Goal: Transaction & Acquisition: Subscribe to service/newsletter

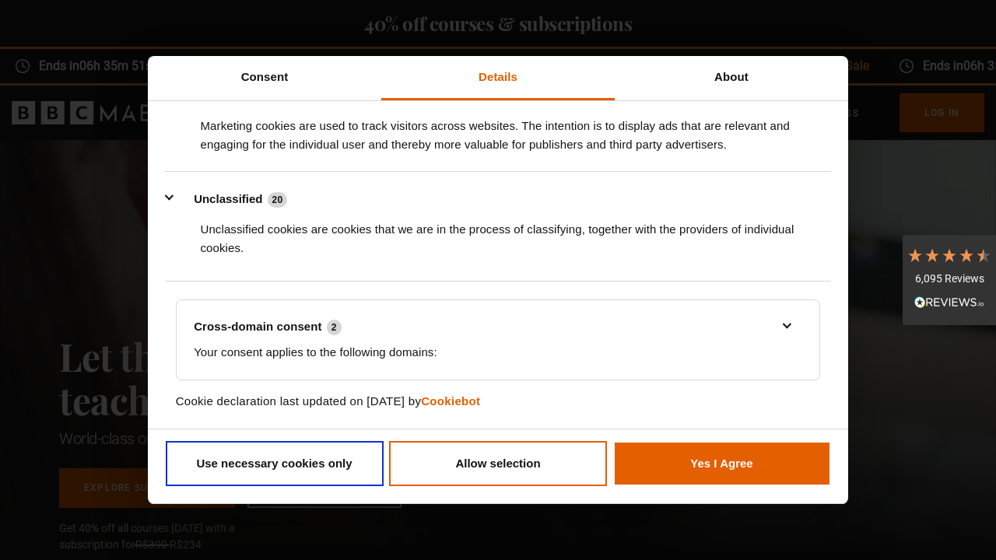
scroll to position [0, 201]
click at [488, 460] on button "Allow selection" at bounding box center [498, 463] width 218 height 45
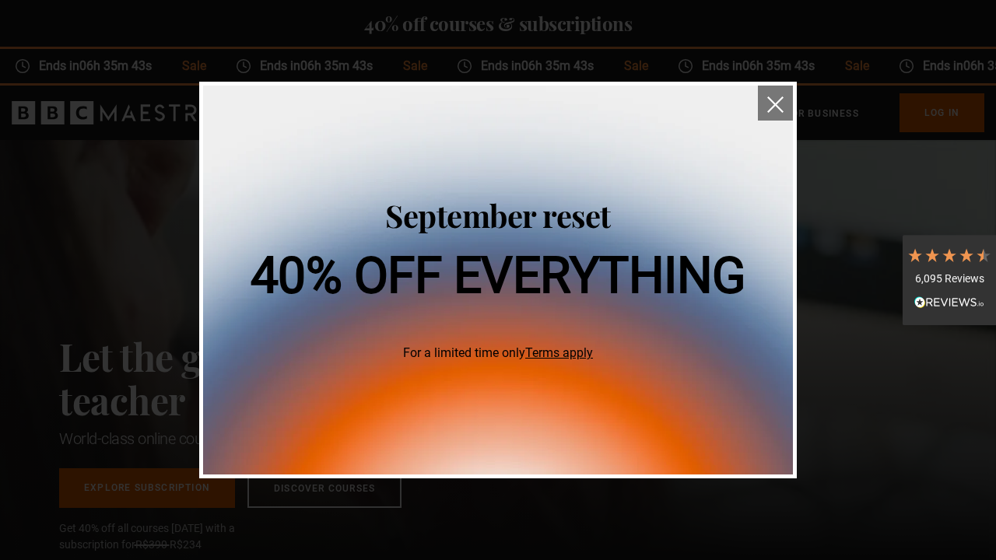
click at [562, 355] on link "Terms apply" at bounding box center [559, 352] width 68 height 15
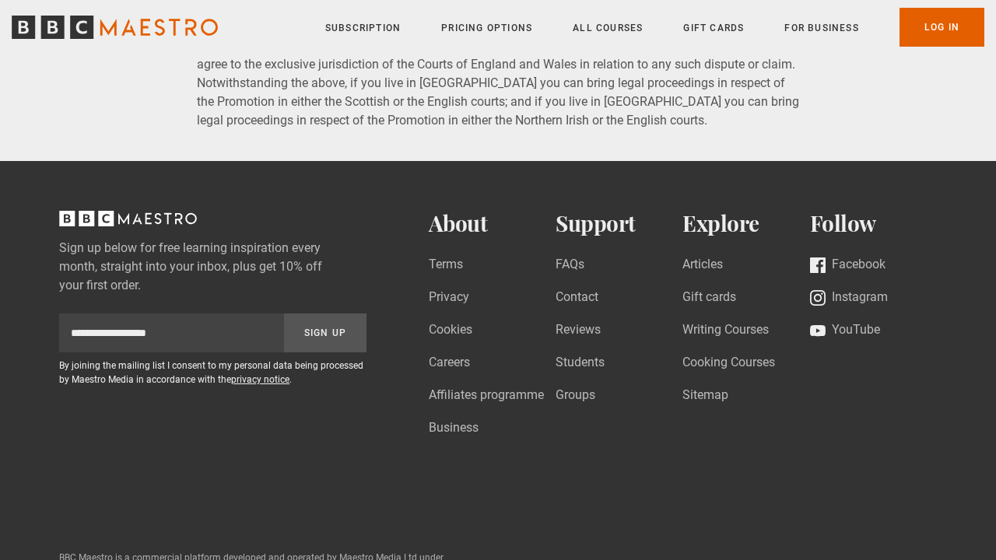
scroll to position [3278, 0]
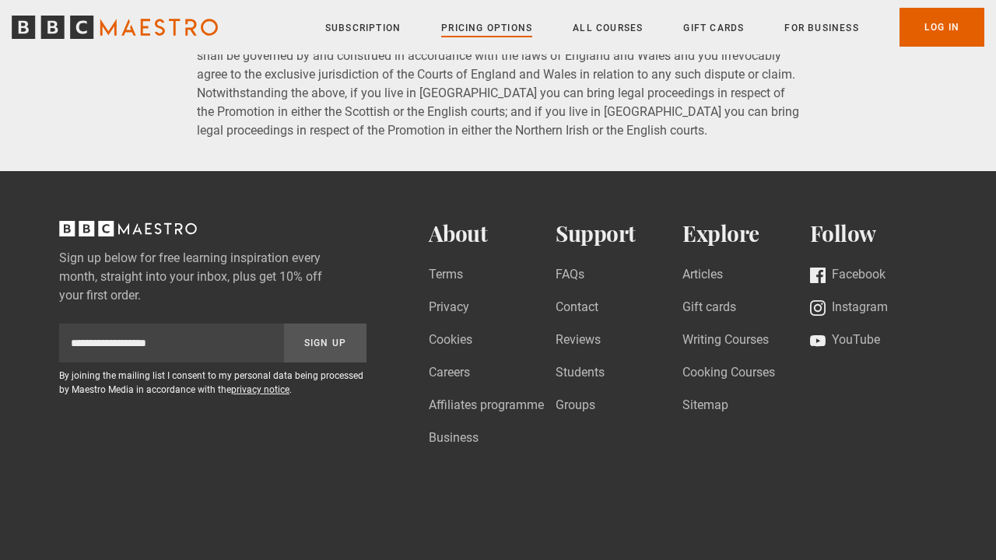
click at [500, 22] on link "Pricing Options" at bounding box center [486, 28] width 91 height 16
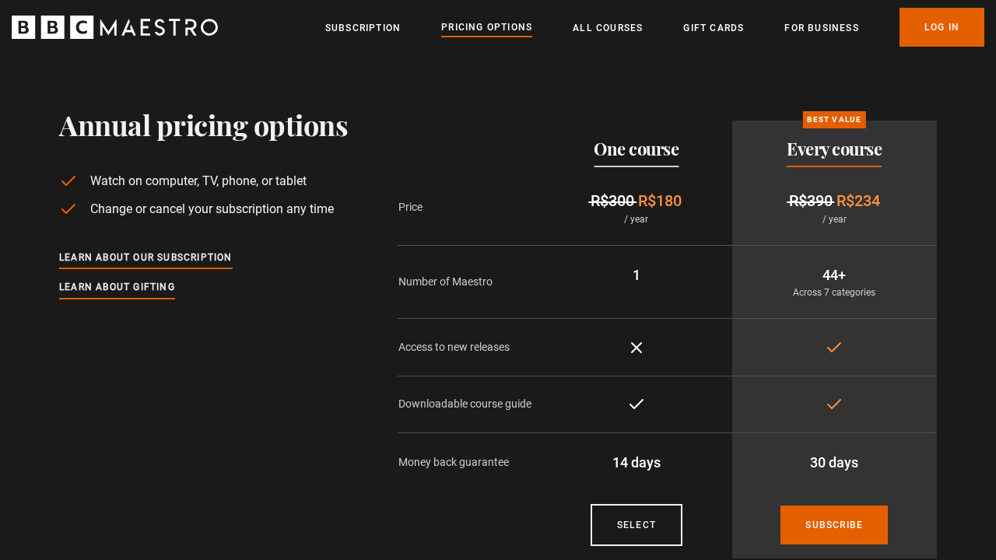
scroll to position [77, 0]
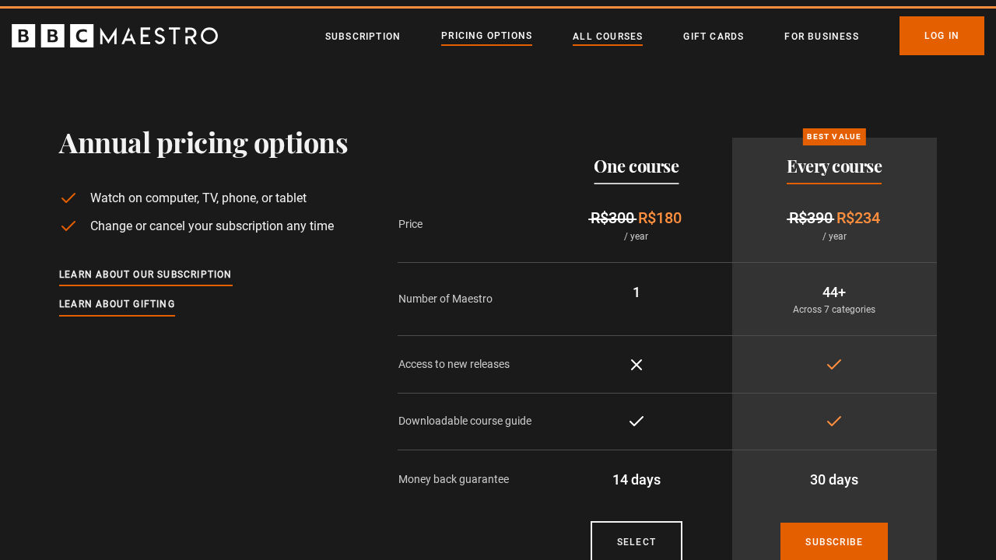
click at [597, 38] on link "All Courses" at bounding box center [607, 37] width 70 height 16
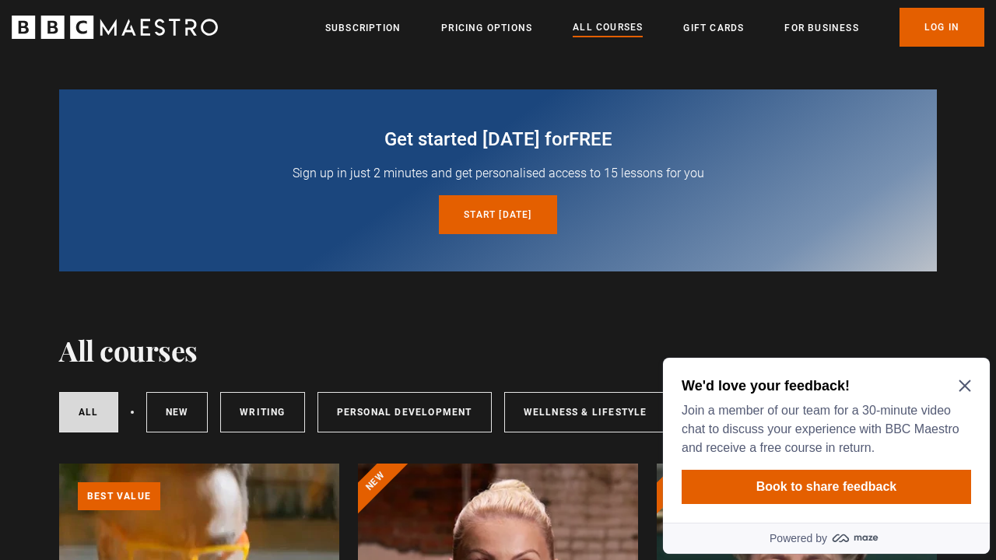
scroll to position [110, 0]
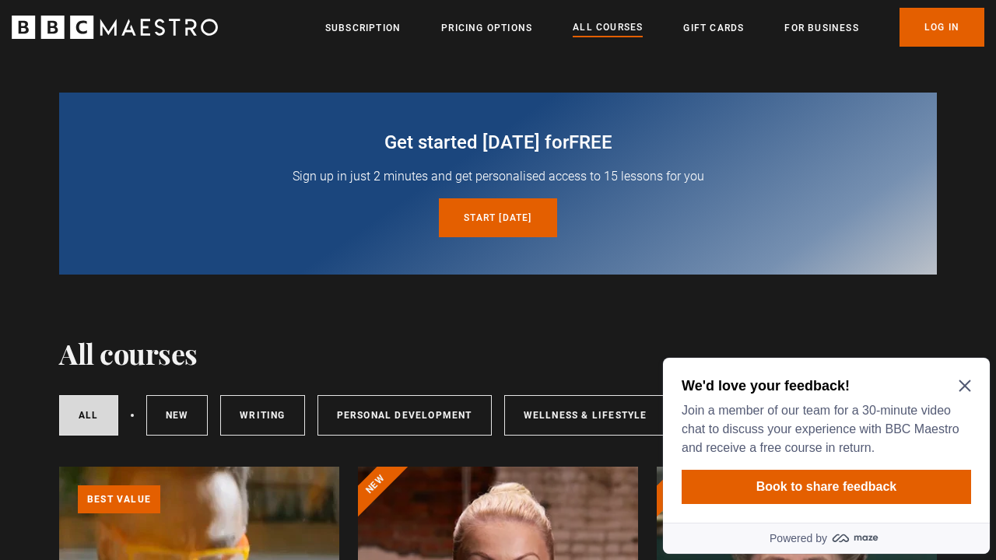
click at [968, 386] on icon "Close Maze Prompt" at bounding box center [964, 386] width 12 height 12
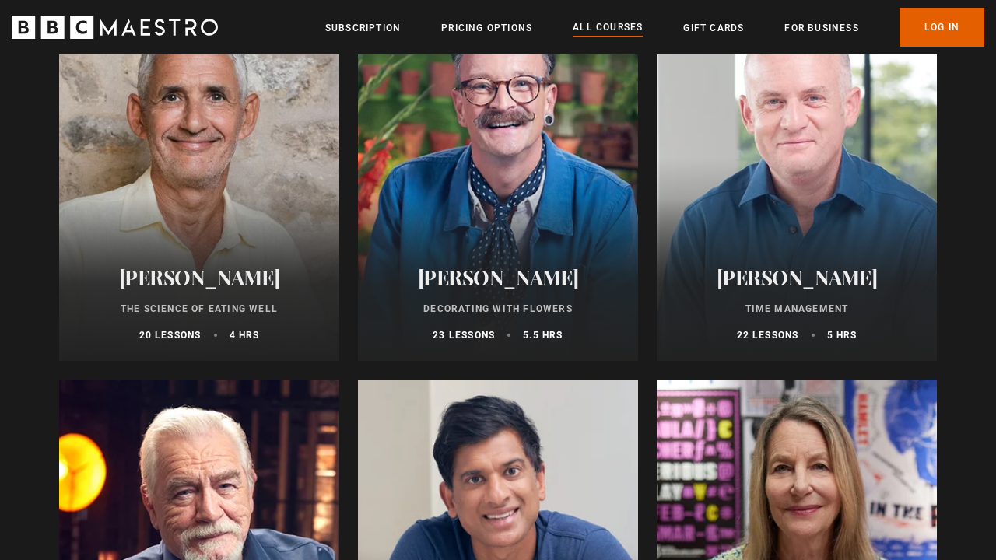
scroll to position [2556, 0]
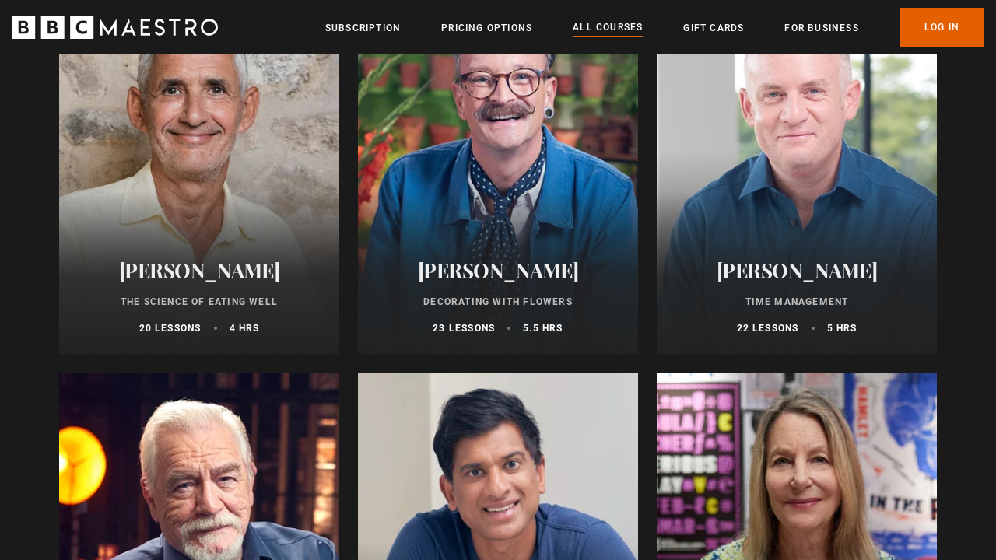
click at [827, 140] on div at bounding box center [796, 167] width 280 height 373
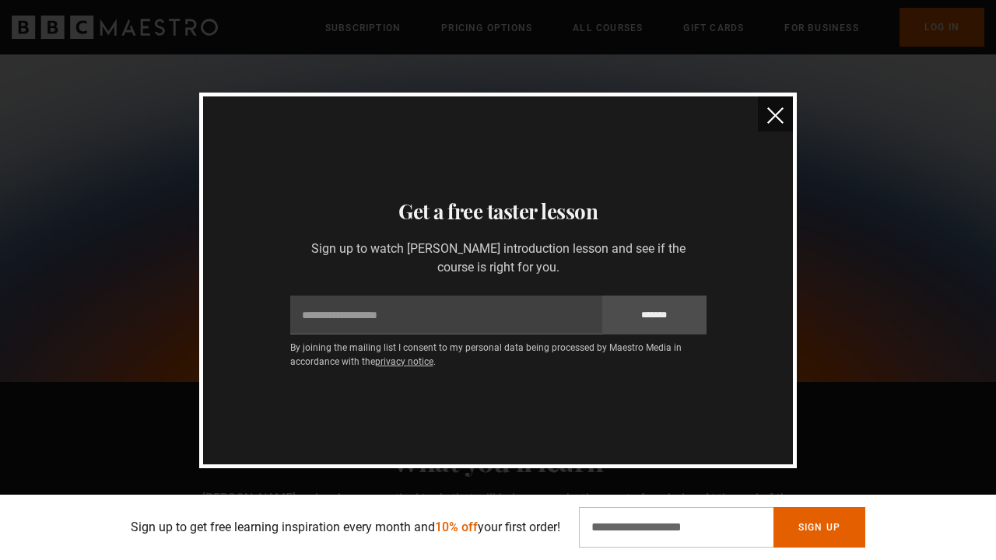
scroll to position [781, 0]
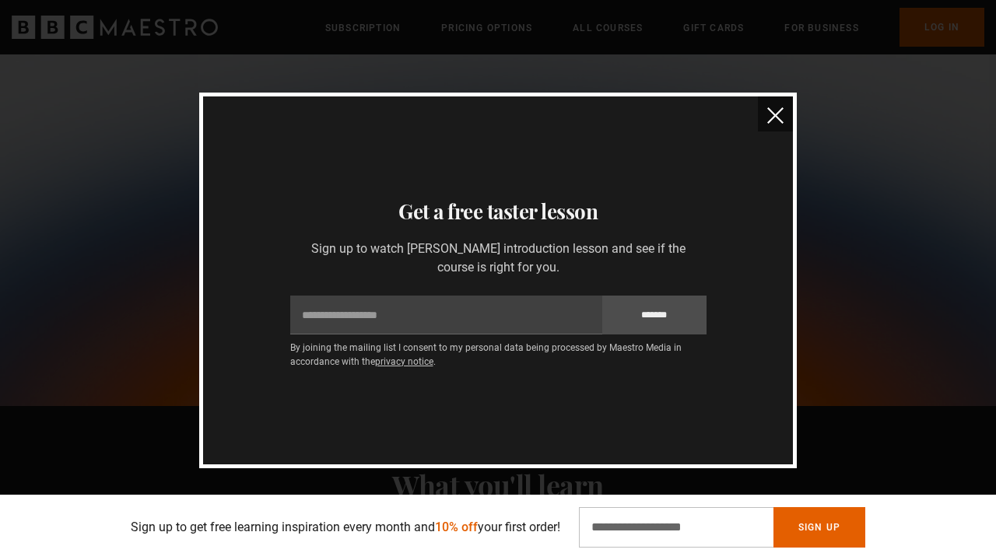
click at [776, 113] on img "close" at bounding box center [775, 115] width 16 height 16
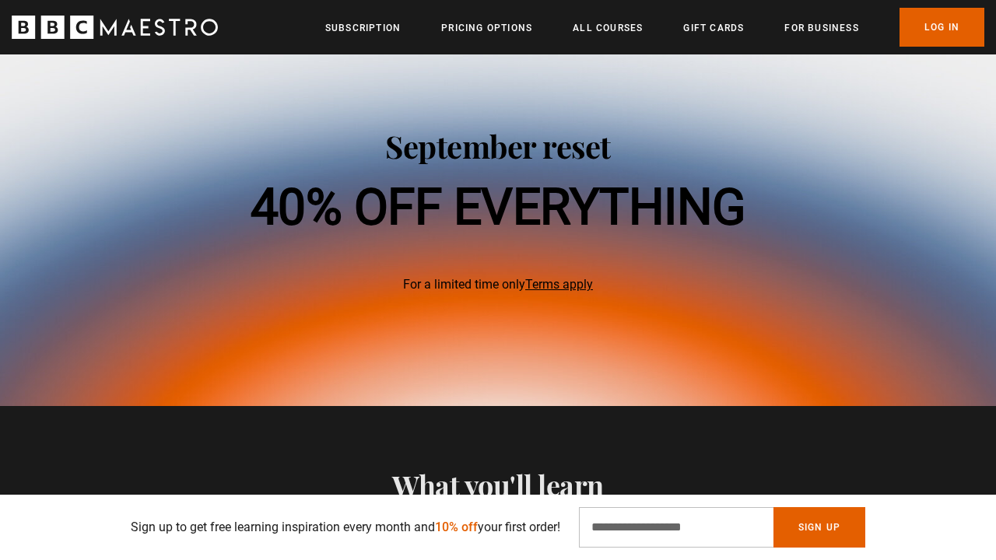
scroll to position [0, 807]
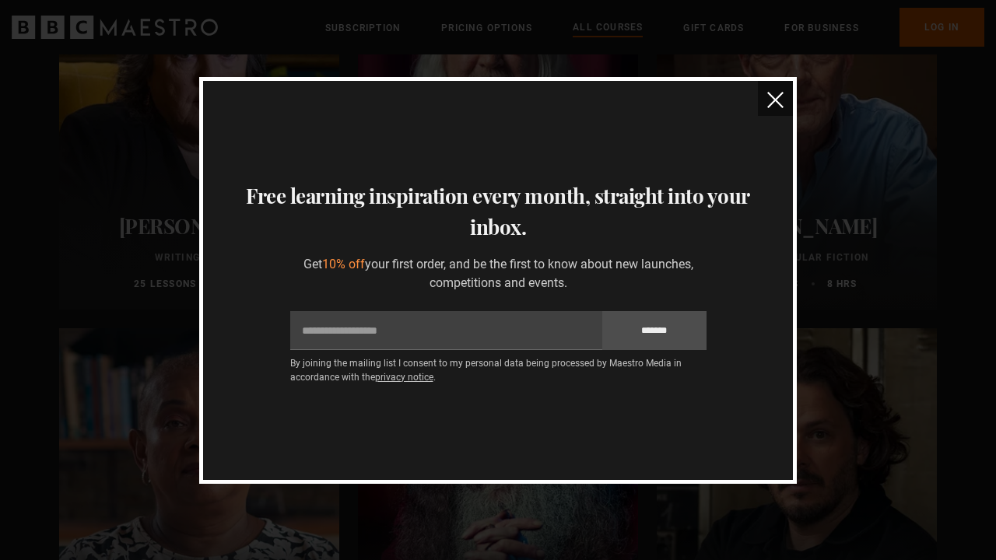
scroll to position [4141, 0]
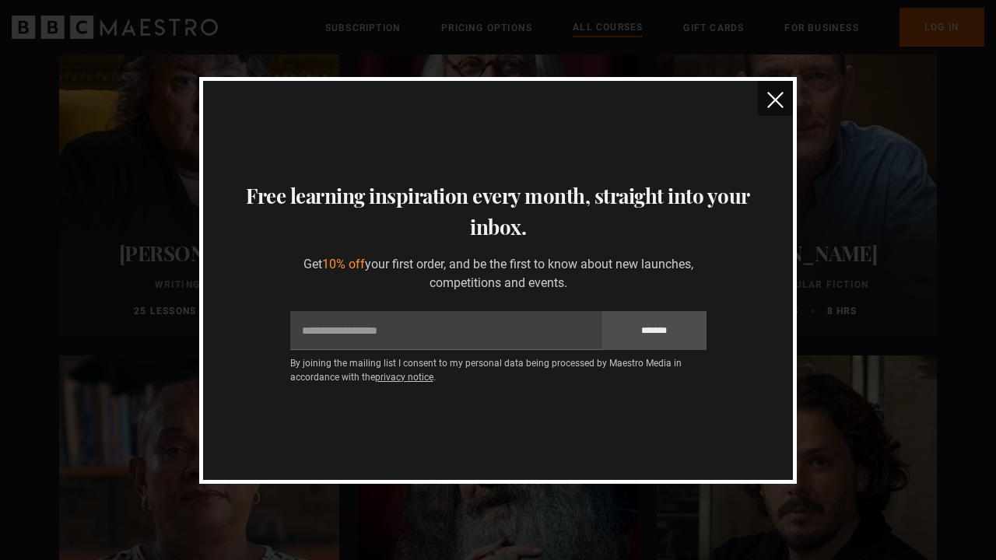
click at [775, 96] on img "close" at bounding box center [775, 100] width 16 height 16
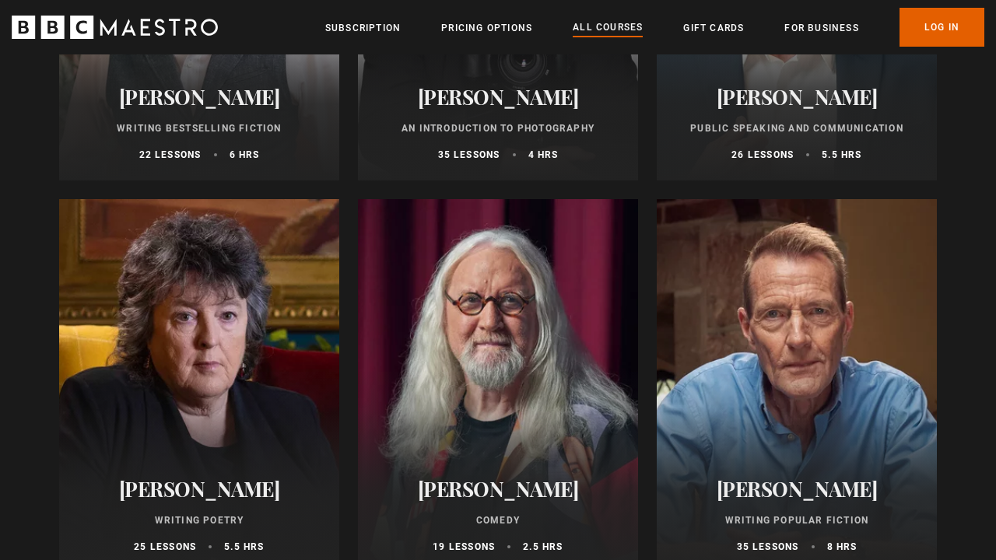
scroll to position [3862, 0]
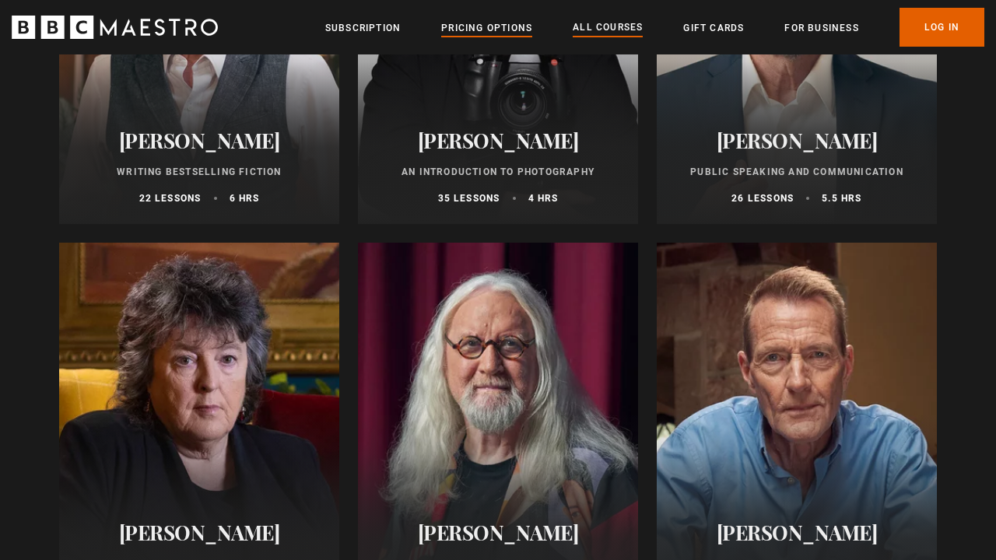
click at [464, 25] on link "Pricing Options" at bounding box center [486, 28] width 91 height 16
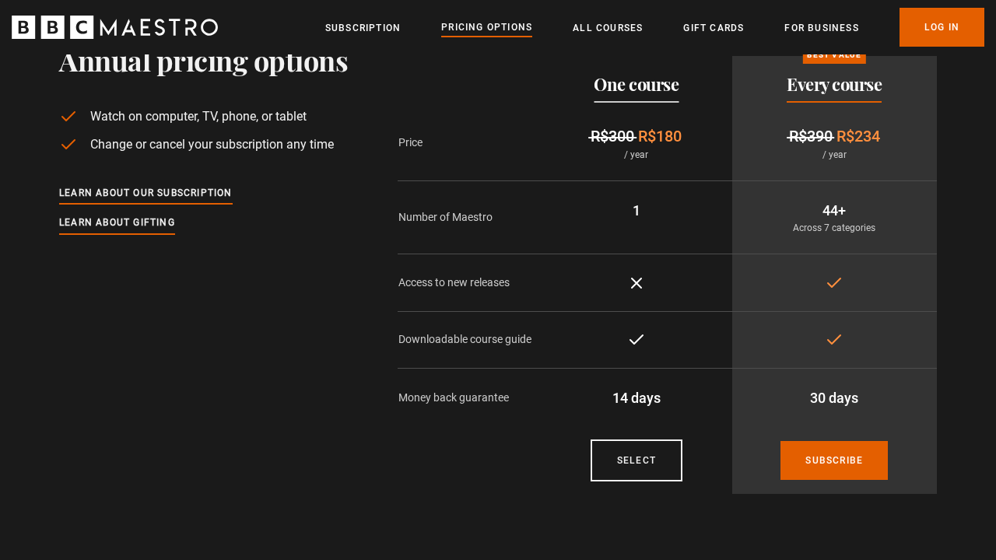
scroll to position [142, 0]
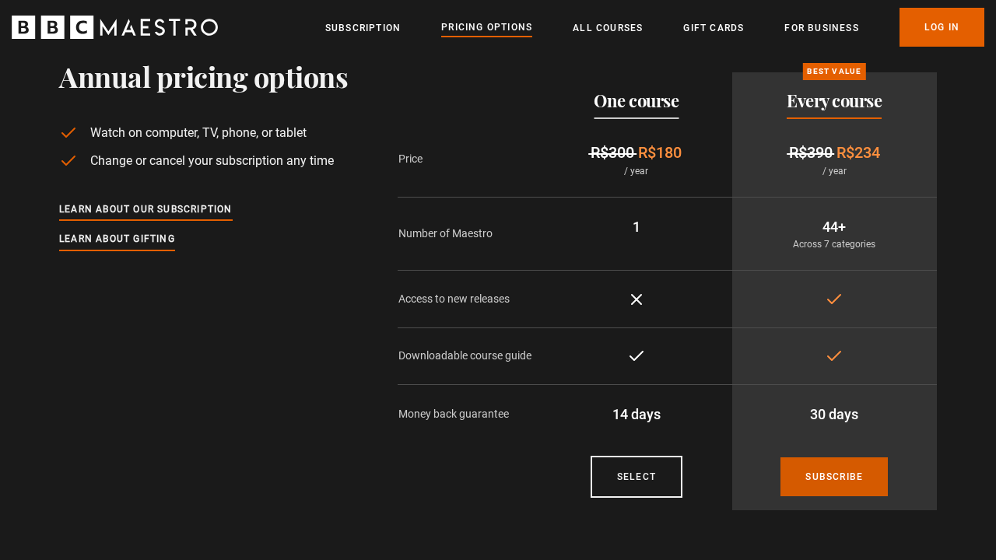
click at [817, 462] on link "Subscribe" at bounding box center [833, 476] width 107 height 39
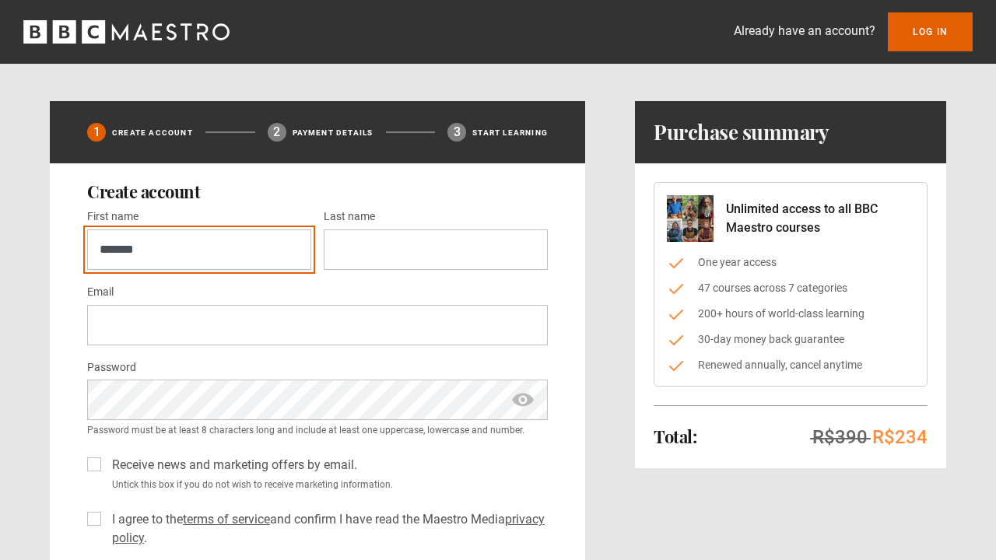
type input "******"
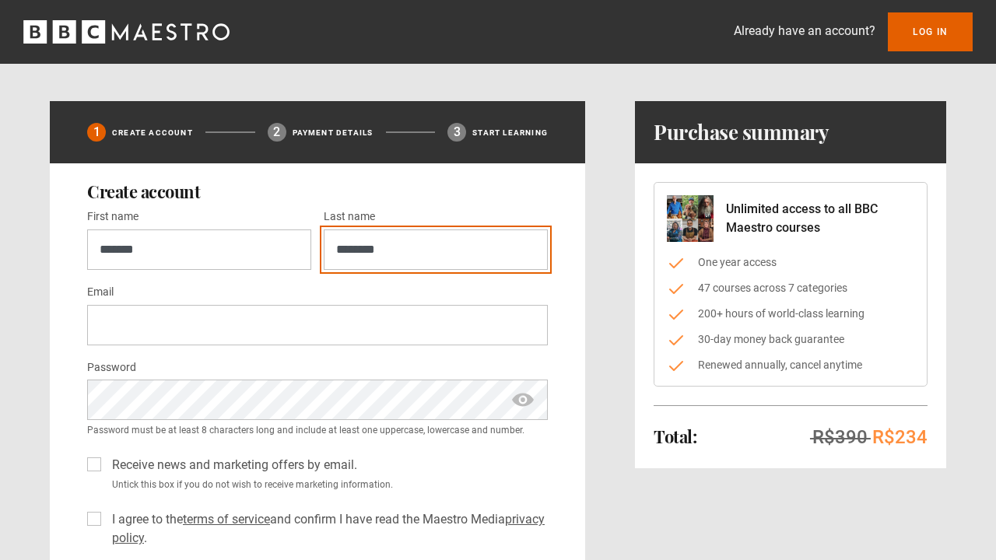
type input "********"
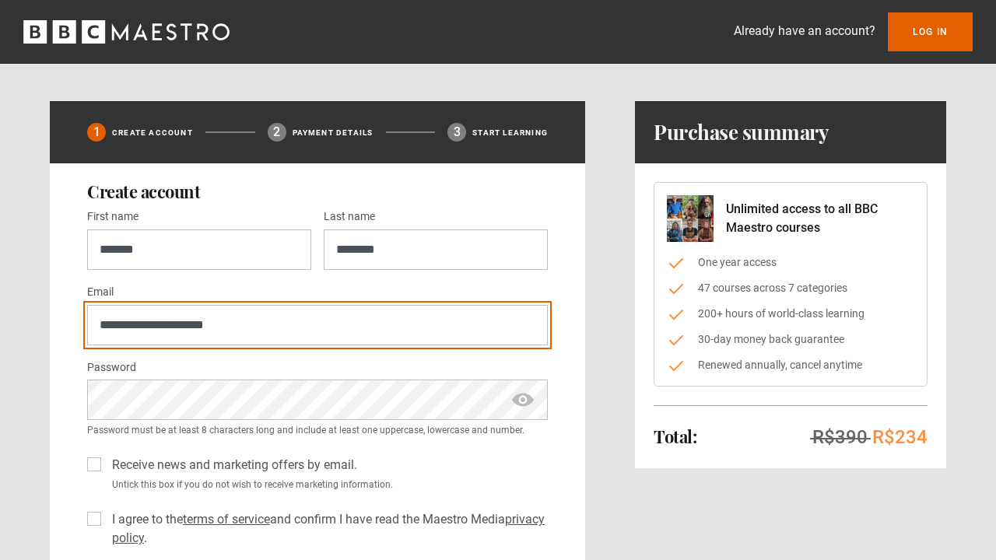
type input "**********"
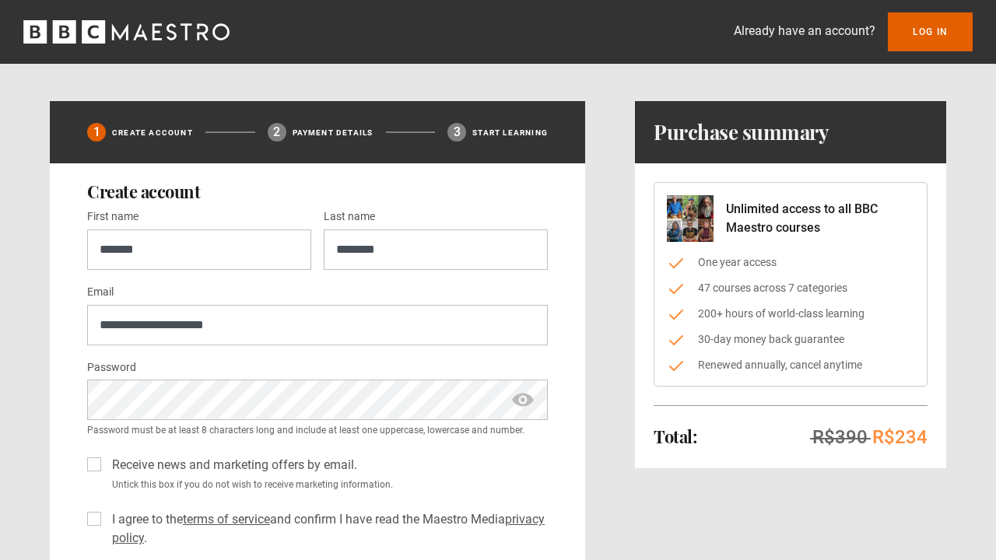
click at [524, 396] on span "show password" at bounding box center [522, 400] width 25 height 40
click at [524, 396] on span "hide password" at bounding box center [522, 400] width 25 height 40
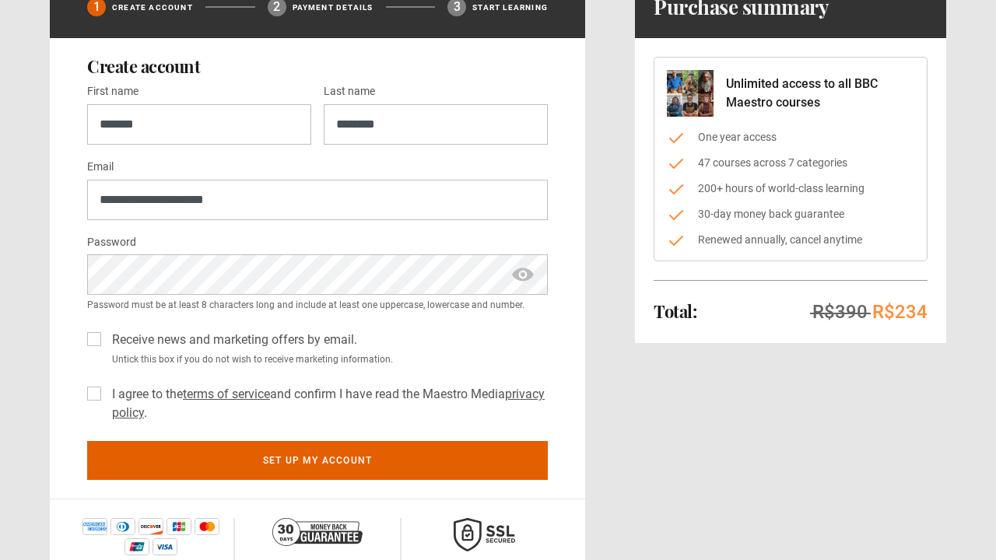
scroll to position [139, 0]
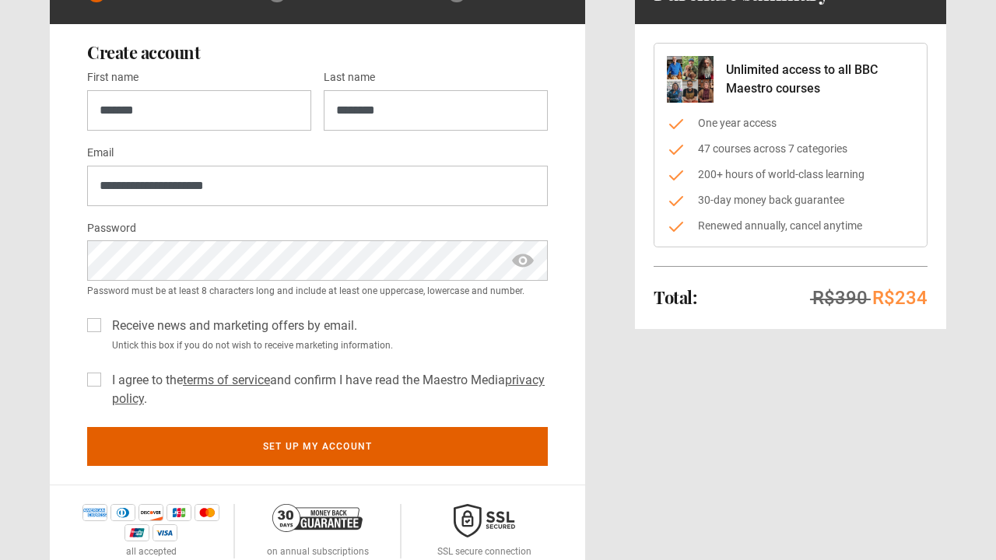
click at [106, 325] on label "Receive news and marketing offers by email." at bounding box center [231, 326] width 251 height 19
click at [106, 375] on label "I agree to the terms of service and confirm I have read the Maestro Media priva…" at bounding box center [327, 389] width 442 height 37
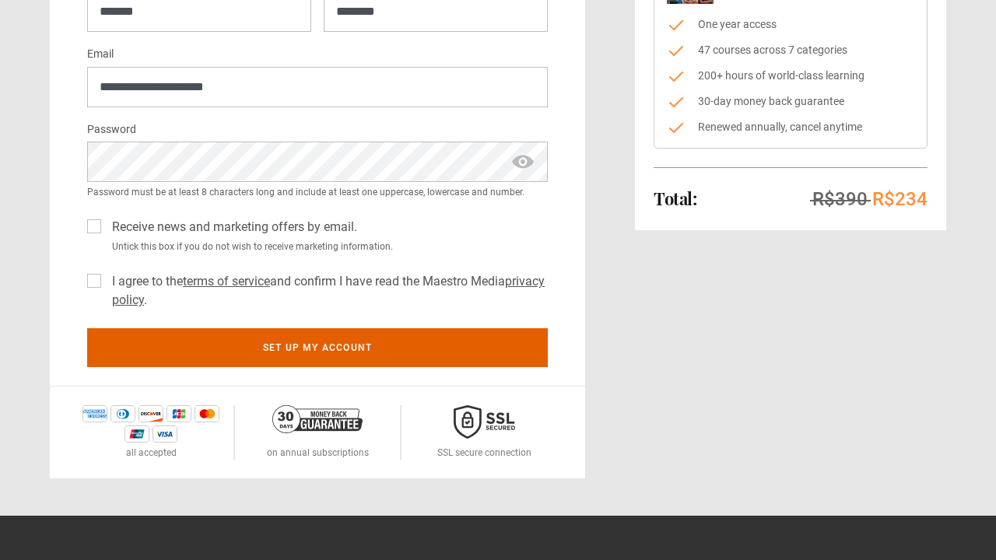
scroll to position [239, 0]
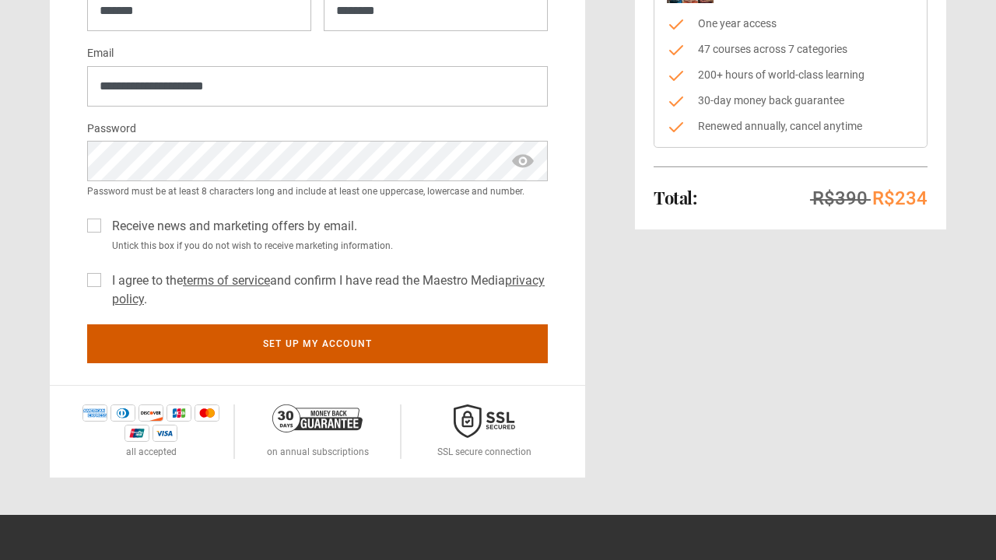
click at [383, 342] on button "Set up my account" at bounding box center [317, 343] width 460 height 39
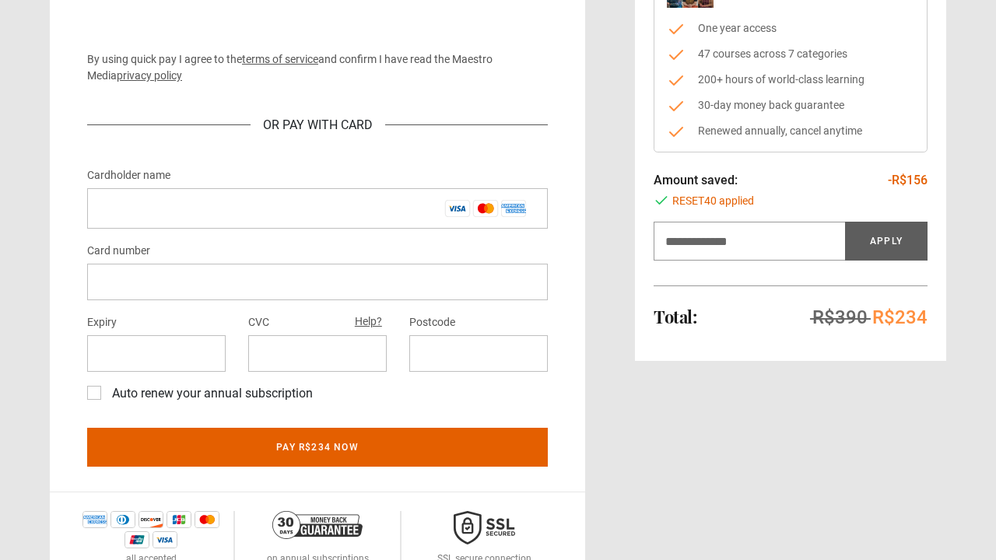
scroll to position [232, 0]
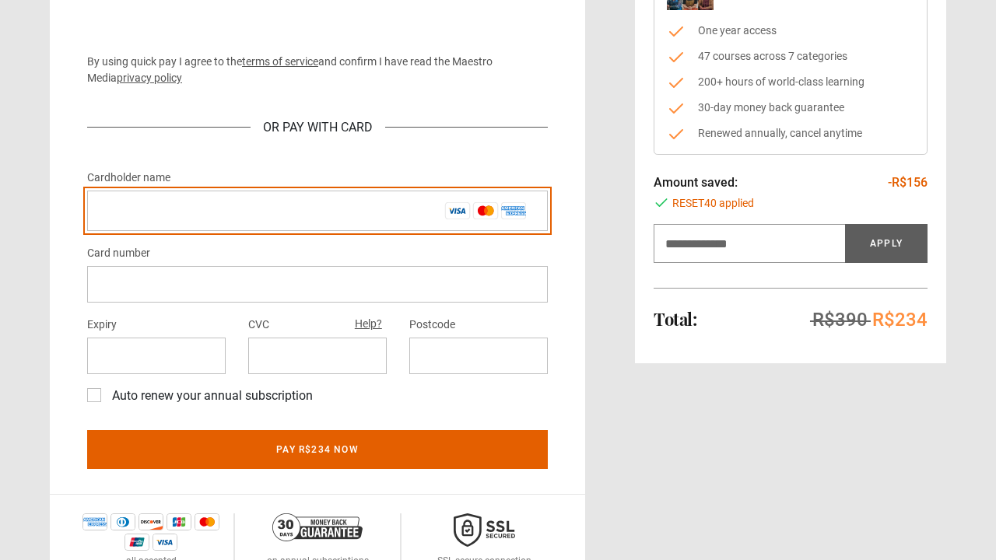
click at [219, 215] on input "Cardholder name *" at bounding box center [317, 211] width 460 height 40
click at [167, 202] on input "Cardholder name *" at bounding box center [317, 211] width 460 height 40
type input "**********"
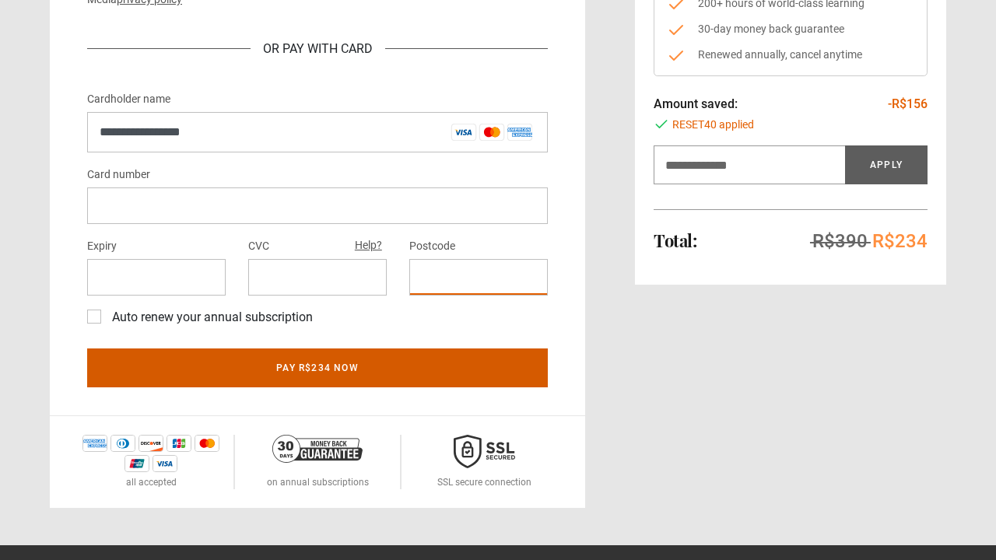
scroll to position [314, 0]
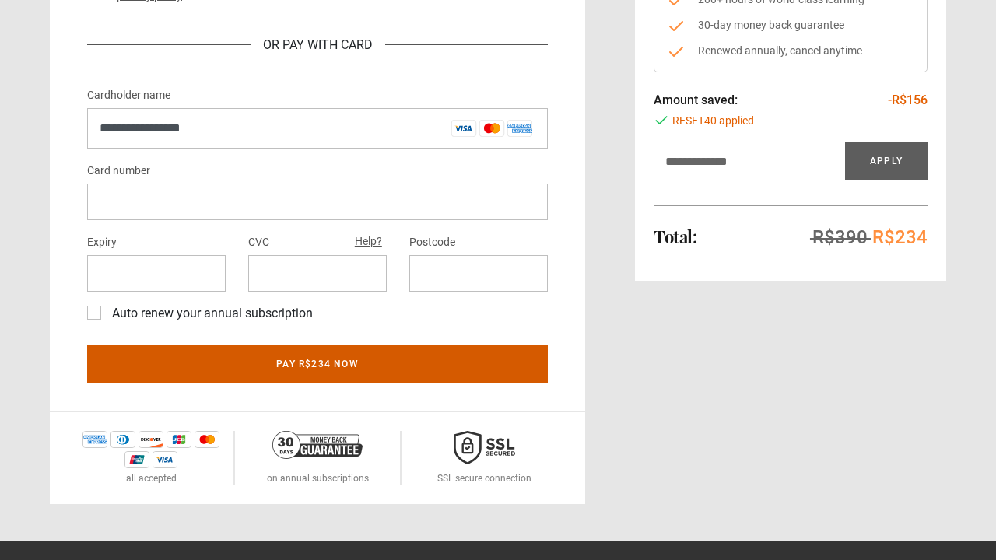
click at [414, 364] on button "Pay R$234 now" at bounding box center [317, 364] width 460 height 39
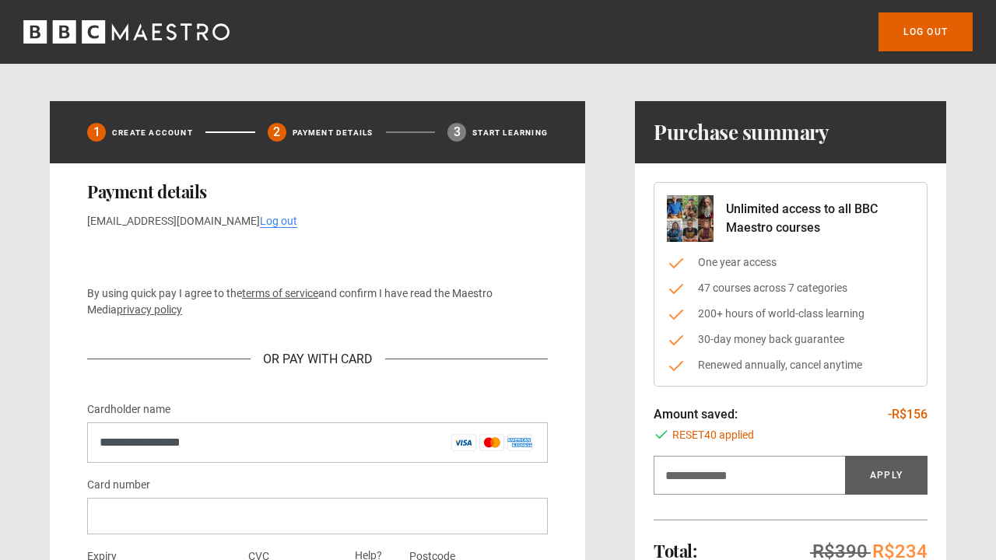
scroll to position [0, 0]
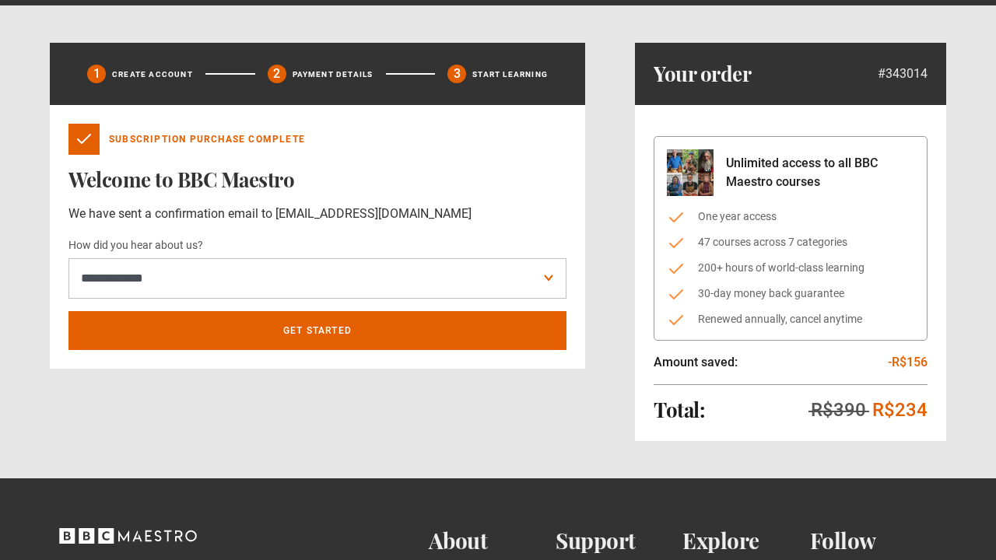
scroll to position [44, 0]
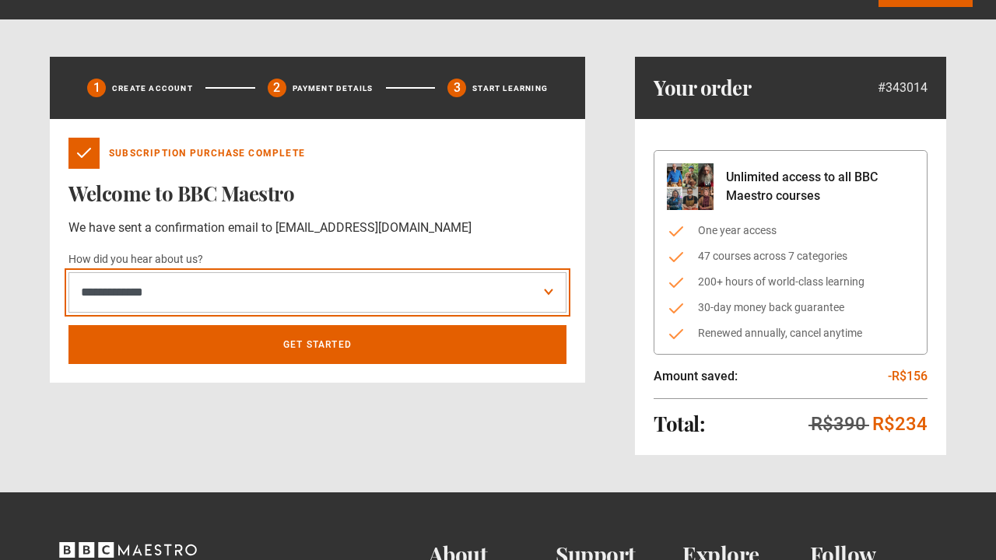
select select "******"
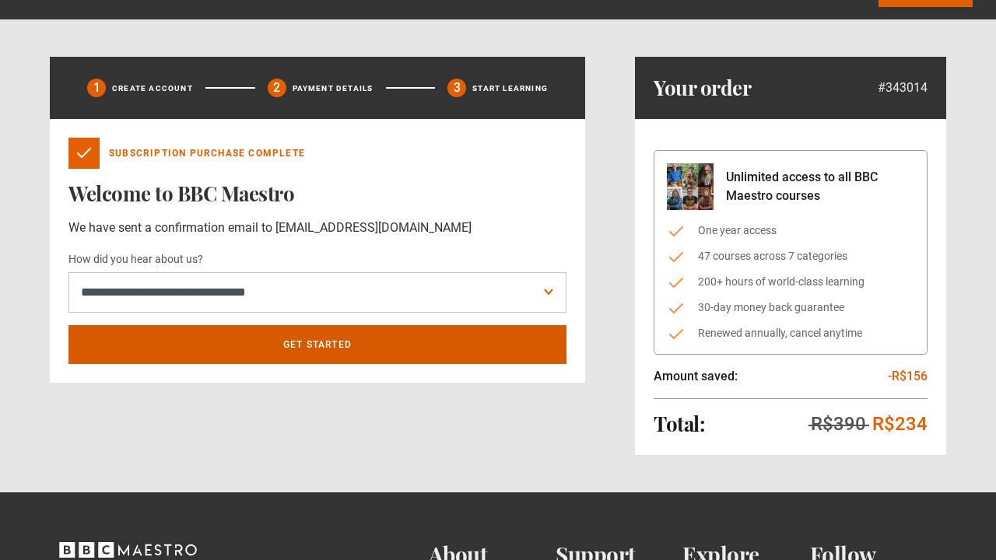
click at [364, 345] on link "Get Started" at bounding box center [317, 344] width 498 height 39
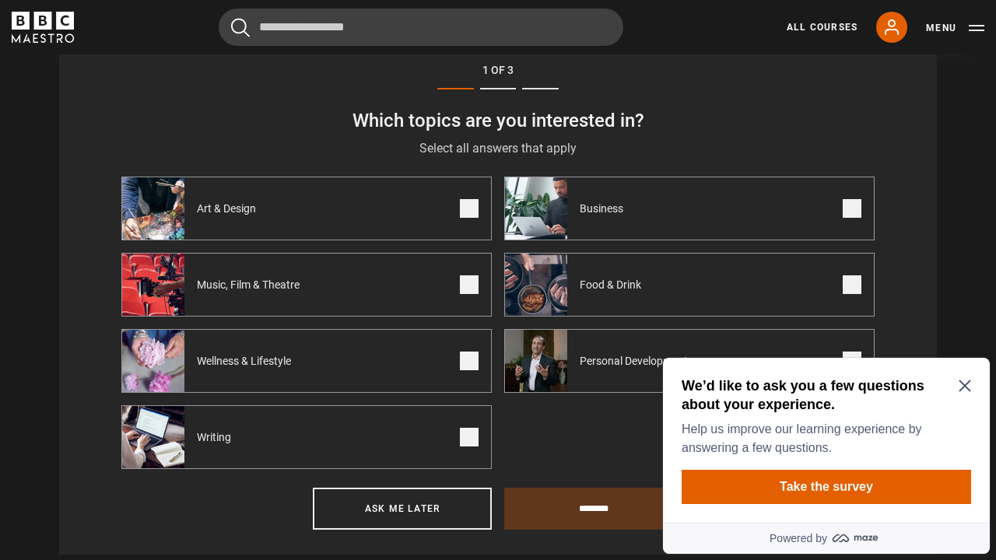
click at [965, 387] on icon "Close Maze Prompt" at bounding box center [964, 386] width 12 height 12
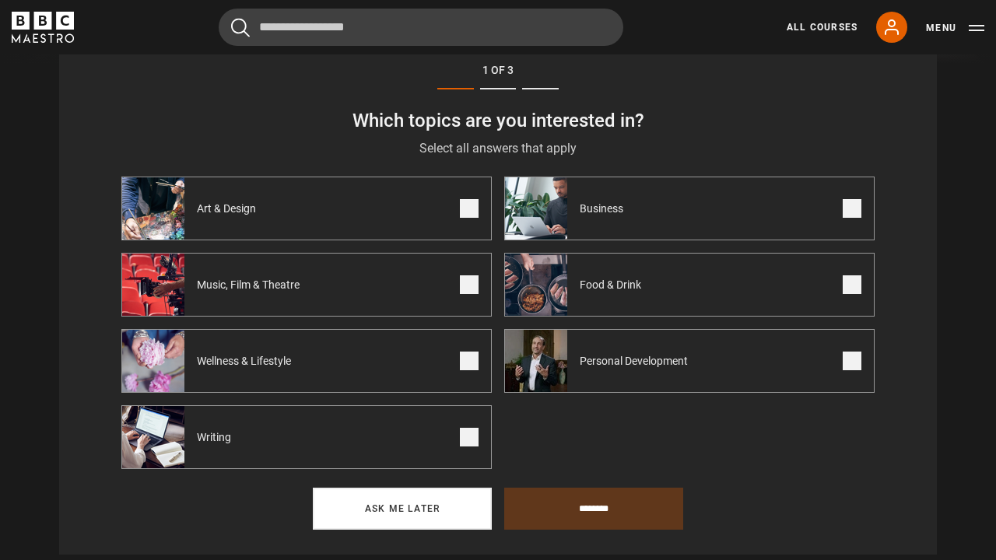
click at [426, 513] on button "Ask me later" at bounding box center [402, 509] width 179 height 42
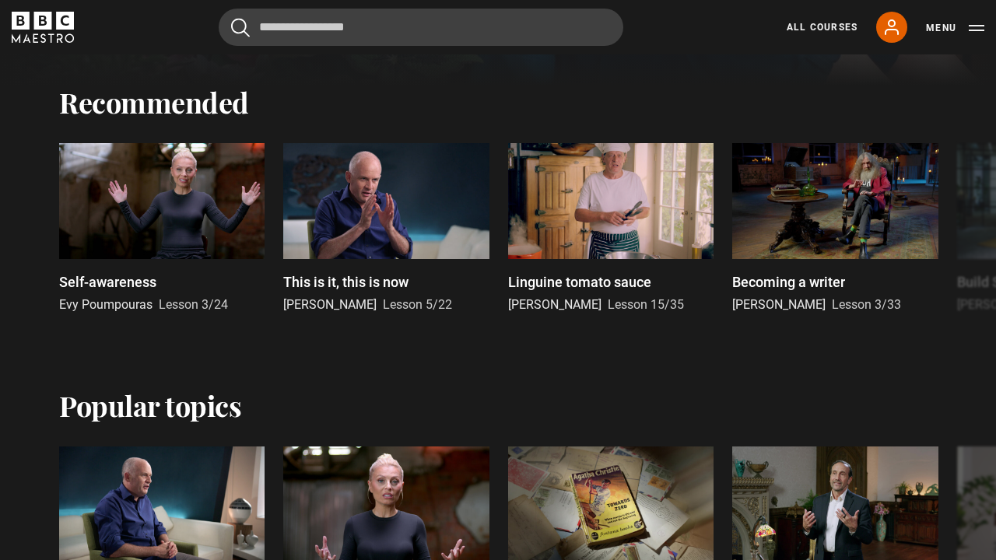
scroll to position [527, 0]
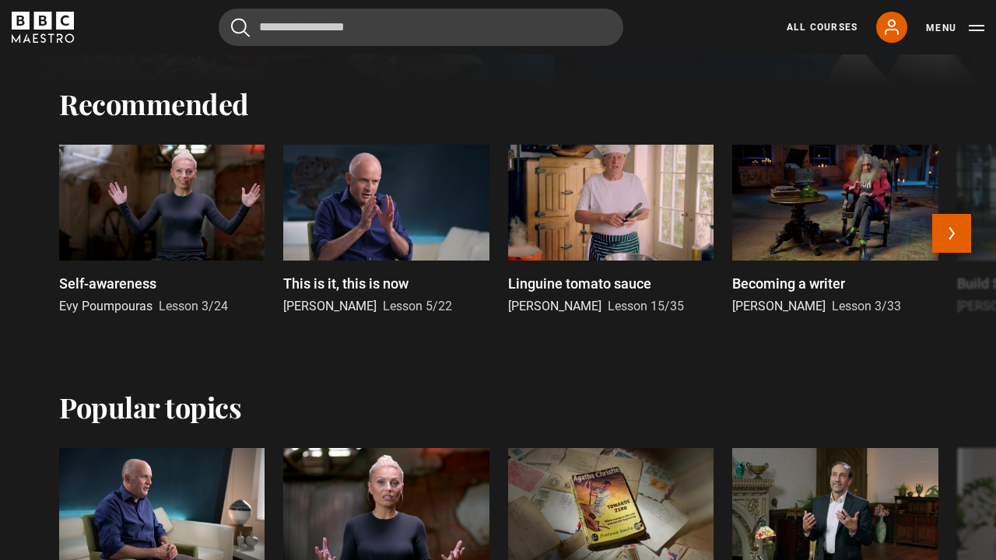
click at [145, 206] on div at bounding box center [161, 203] width 205 height 116
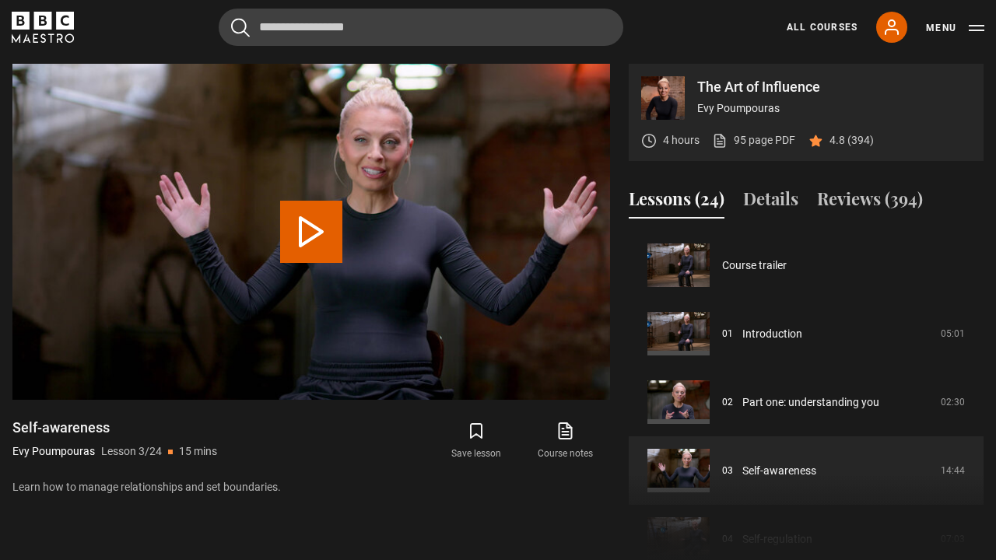
scroll to position [137, 0]
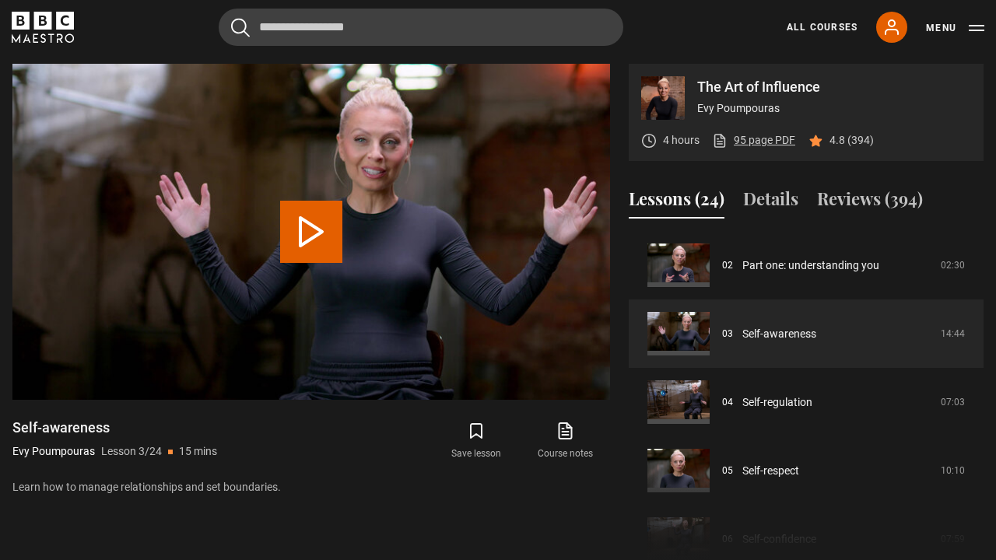
click at [747, 138] on link "95 page PDF (opens in new tab)" at bounding box center [753, 140] width 83 height 16
